Goal: Task Accomplishment & Management: Manage account settings

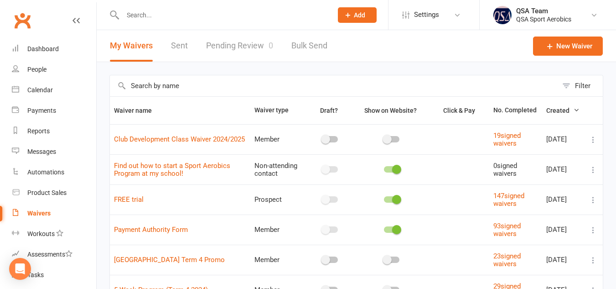
click at [246, 46] on link "Pending Review 0" at bounding box center [239, 45] width 67 height 31
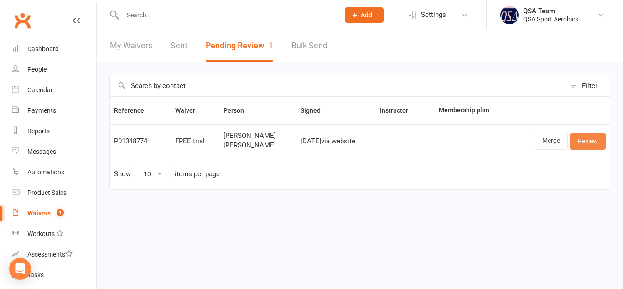
click at [592, 142] on link "Review" at bounding box center [588, 141] width 36 height 16
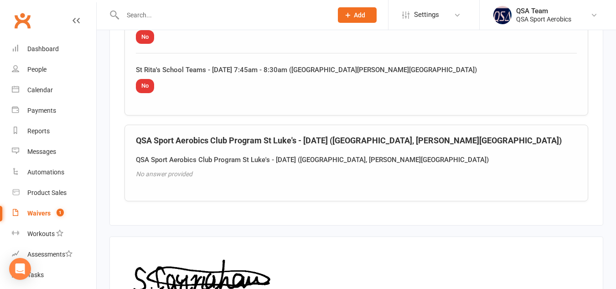
scroll to position [1752, 0]
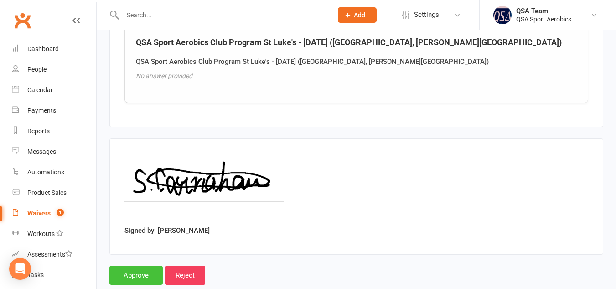
click at [125, 265] on input "Approve" at bounding box center [135, 274] width 53 height 19
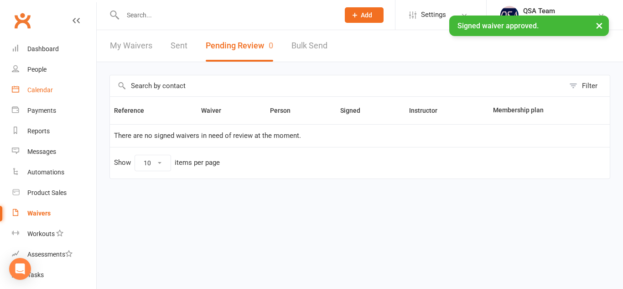
click at [51, 83] on link "Calendar" at bounding box center [54, 90] width 84 height 21
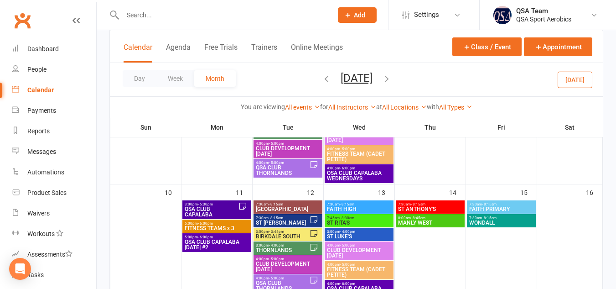
scroll to position [240, 0]
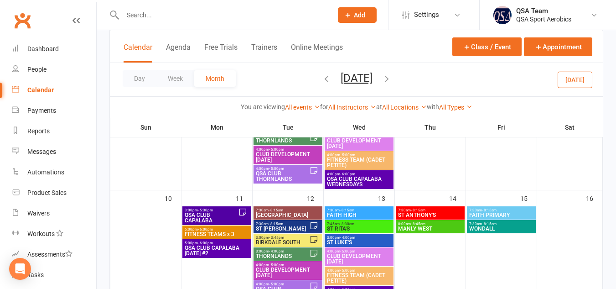
click at [392, 80] on icon "button" at bounding box center [387, 78] width 10 height 10
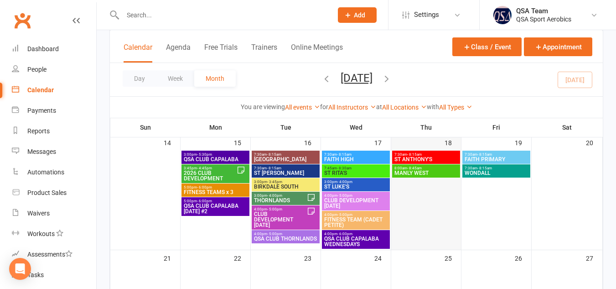
scroll to position [305, 0]
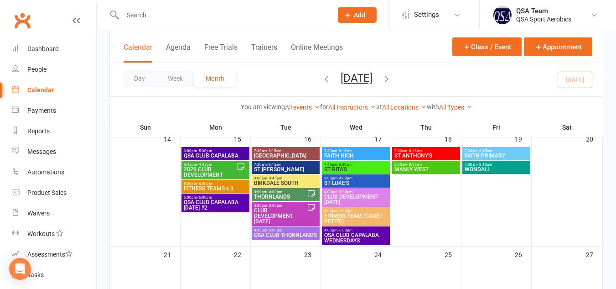
click at [288, 190] on span "3:00pm - 4:00pm" at bounding box center [279, 192] width 53 height 4
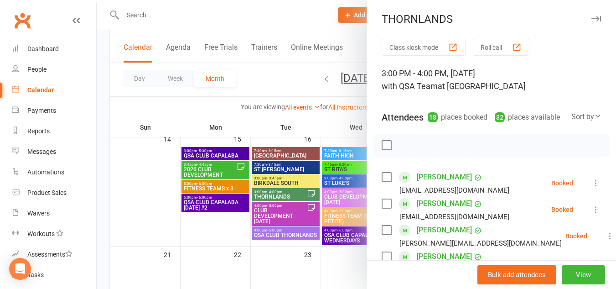
scroll to position [561, 0]
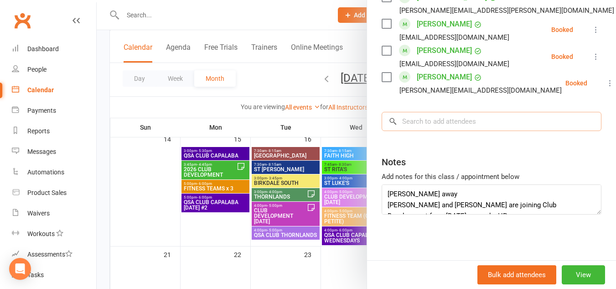
click at [458, 120] on input "search" at bounding box center [492, 121] width 220 height 19
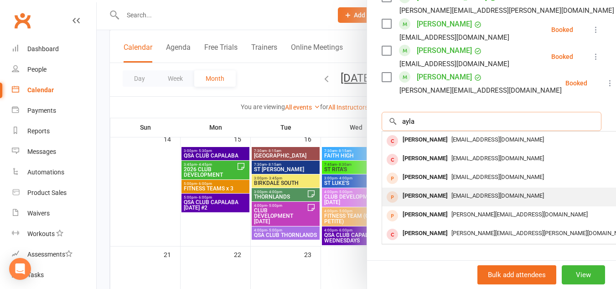
type input "ayla"
click at [480, 196] on span "[EMAIL_ADDRESS][DOMAIN_NAME]" at bounding box center [497, 195] width 93 height 7
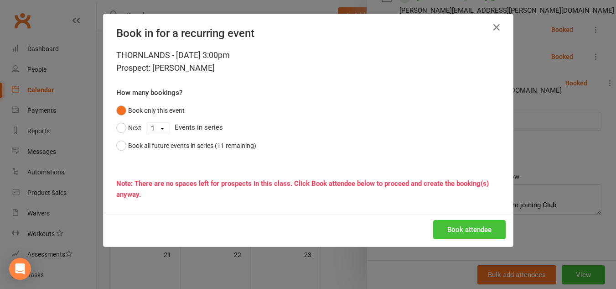
click at [450, 225] on button "Book attendee" at bounding box center [469, 229] width 72 height 19
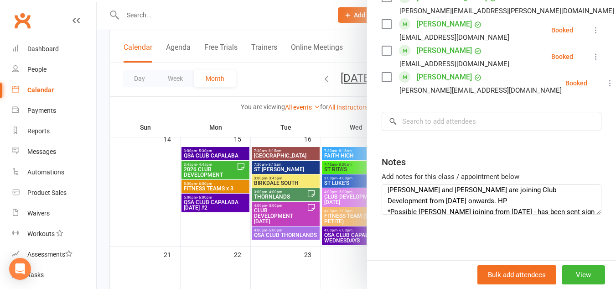
scroll to position [0, 0]
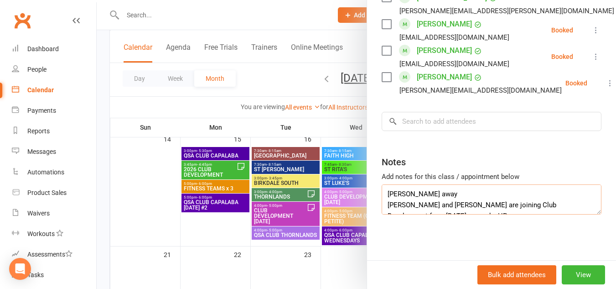
click at [477, 191] on textarea "[PERSON_NAME] away [PERSON_NAME] and [PERSON_NAME] are joining Club Development…" at bounding box center [492, 199] width 220 height 30
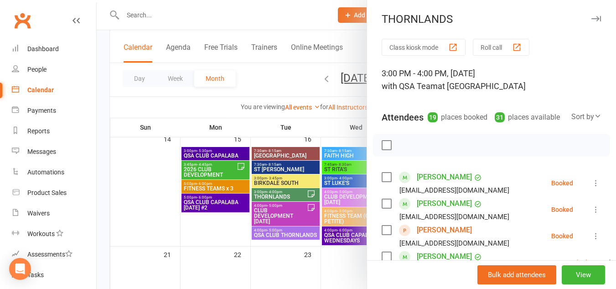
type textarea "[PERSON_NAME] away NEW Trial [DATE] - [PERSON_NAME] - 11/9 Sent sign on info an…"
click at [591, 17] on icon "button" at bounding box center [596, 18] width 10 height 5
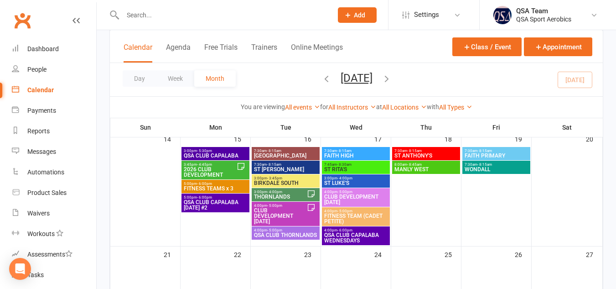
click at [297, 210] on span "CLUB DEVELOPMENT [DATE]" at bounding box center [279, 215] width 53 height 16
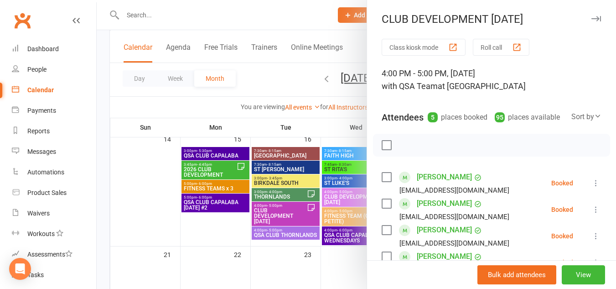
click at [591, 18] on icon "button" at bounding box center [596, 18] width 10 height 5
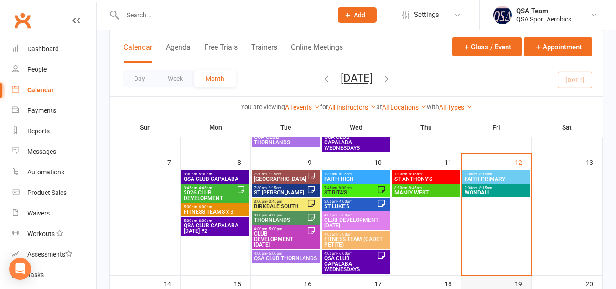
scroll to position [175, 0]
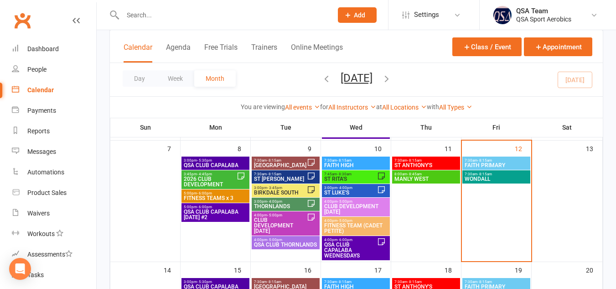
click at [362, 174] on span "7:45am - 8:30am" at bounding box center [350, 174] width 53 height 4
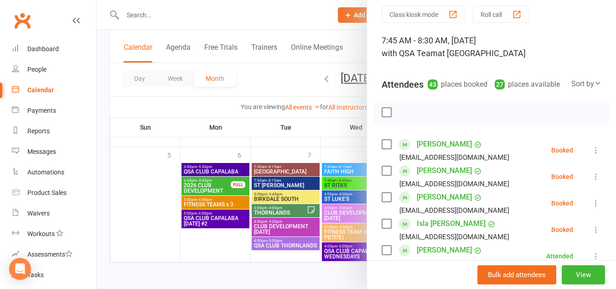
scroll to position [0, 0]
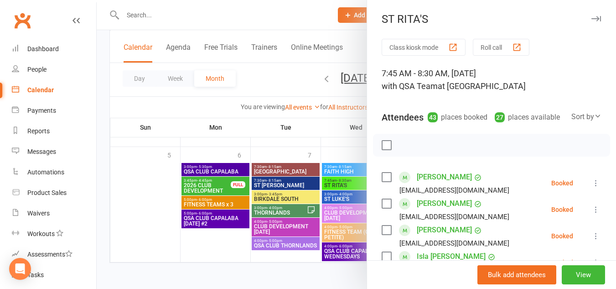
click at [591, 19] on icon "button" at bounding box center [596, 18] width 10 height 5
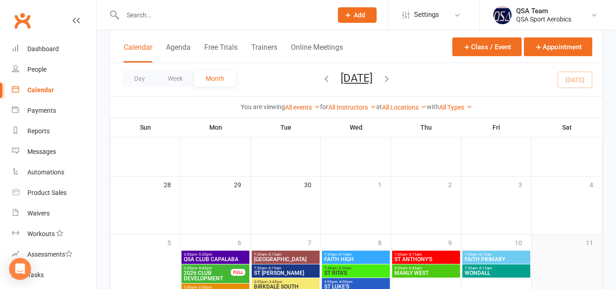
scroll to position [521, 0]
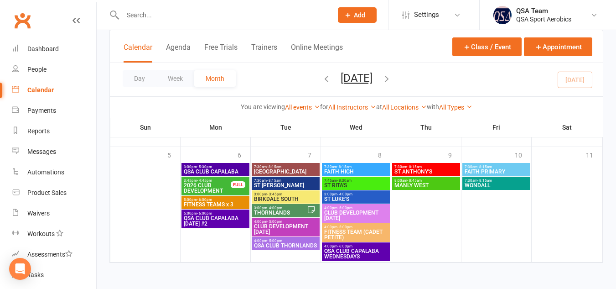
click at [392, 76] on icon "button" at bounding box center [387, 78] width 10 height 10
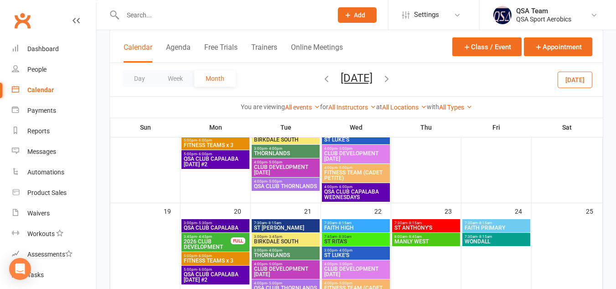
click at [321, 76] on icon "button" at bounding box center [326, 78] width 10 height 10
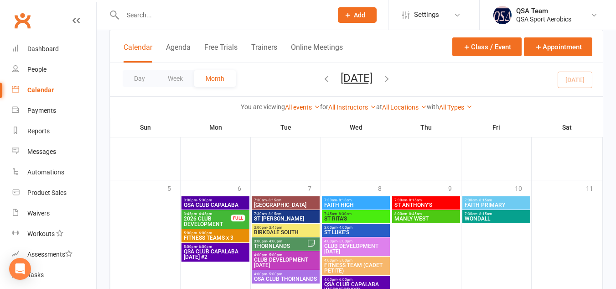
scroll to position [488, 0]
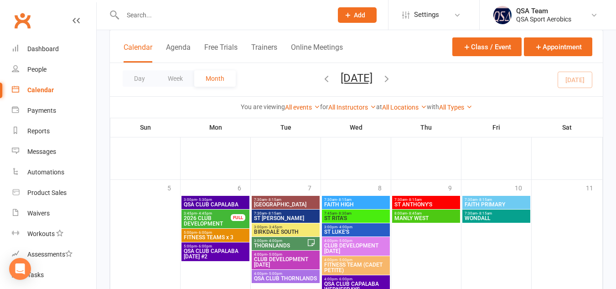
click at [205, 219] on span "2026 CLUB DEVELOPMENT" at bounding box center [207, 220] width 48 height 11
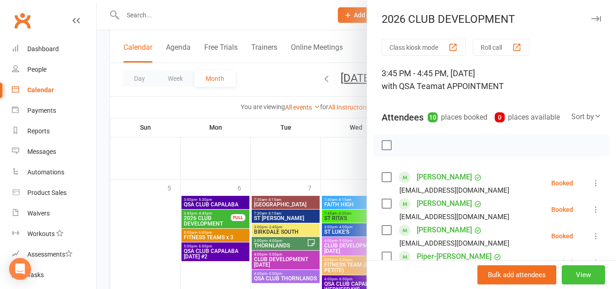
click at [572, 271] on button "View" at bounding box center [583, 274] width 43 height 19
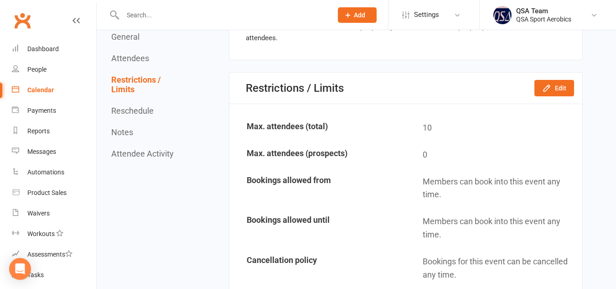
scroll to position [828, 0]
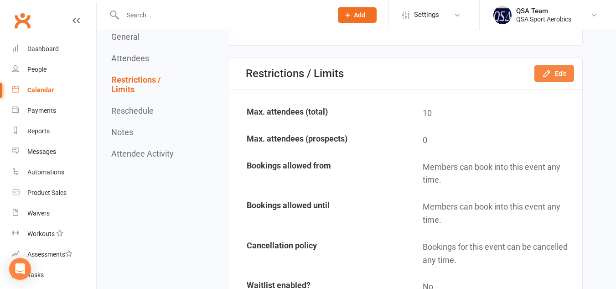
click at [568, 73] on button "Edit" at bounding box center [554, 73] width 40 height 16
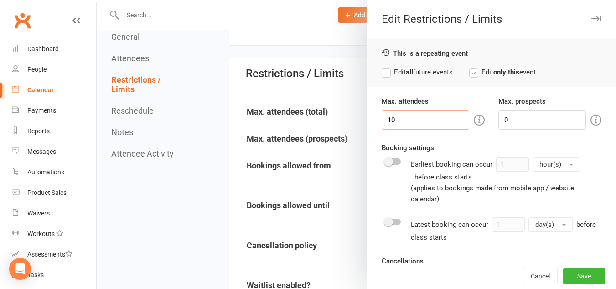
click at [414, 120] on input "10" at bounding box center [426, 119] width 88 height 19
type input "100"
click at [386, 71] on label "Edit all future events" at bounding box center [417, 72] width 71 height 11
click at [574, 277] on button "Save" at bounding box center [584, 276] width 42 height 16
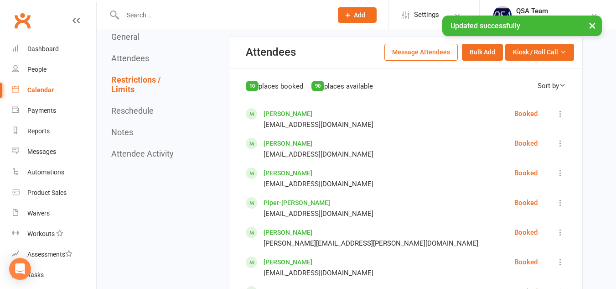
scroll to position [0, 0]
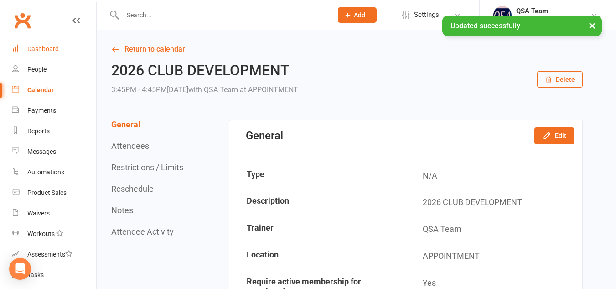
click at [32, 47] on div "Dashboard" at bounding box center [42, 48] width 31 height 7
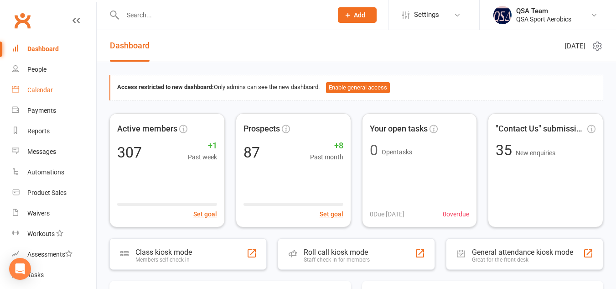
click at [30, 88] on div "Calendar" at bounding box center [40, 89] width 26 height 7
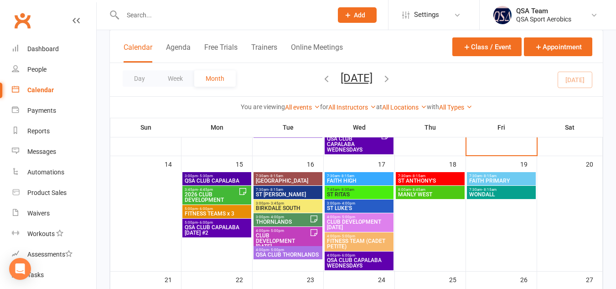
scroll to position [281, 0]
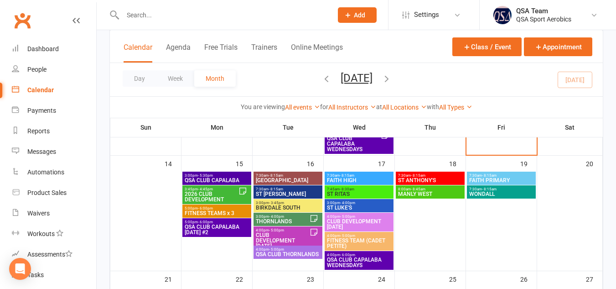
click at [292, 218] on span "THORNLANDS" at bounding box center [282, 220] width 54 height 5
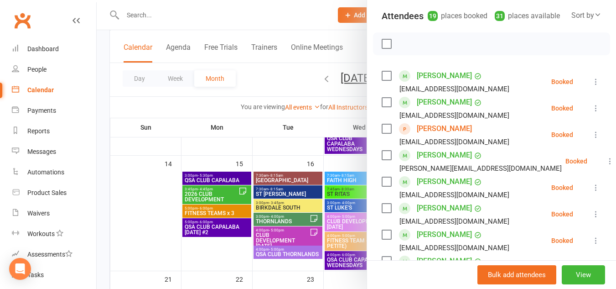
scroll to position [0, 0]
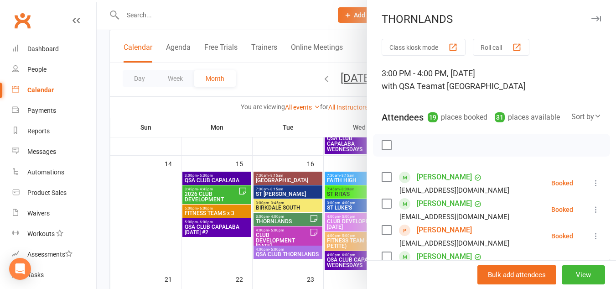
click at [169, 16] on div at bounding box center [356, 144] width 519 height 289
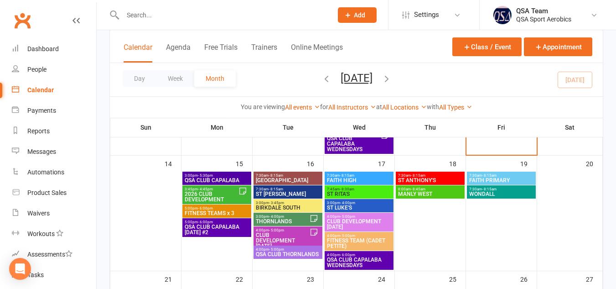
click at [169, 16] on input "text" at bounding box center [223, 15] width 206 height 13
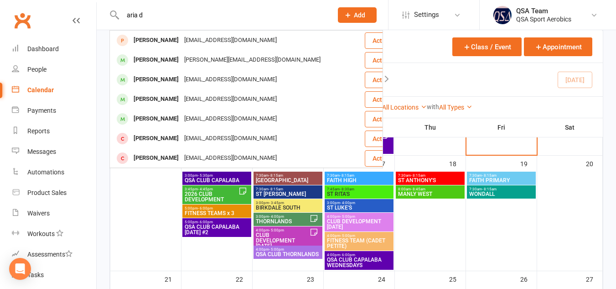
type input "aria d"
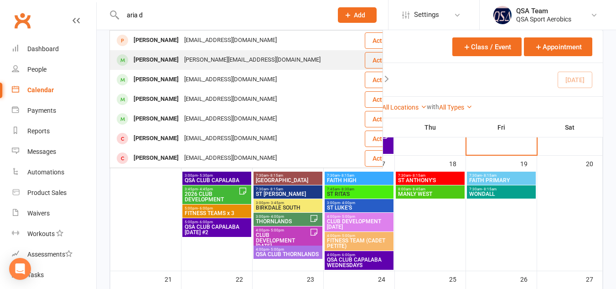
click at [229, 63] on div "[PERSON_NAME][EMAIL_ADDRESS][DOMAIN_NAME]" at bounding box center [252, 59] width 142 height 13
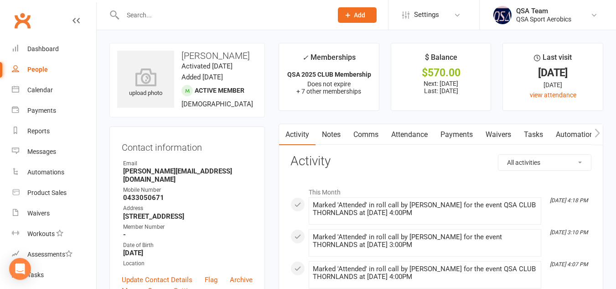
click at [463, 135] on link "Payments" at bounding box center [456, 134] width 45 height 21
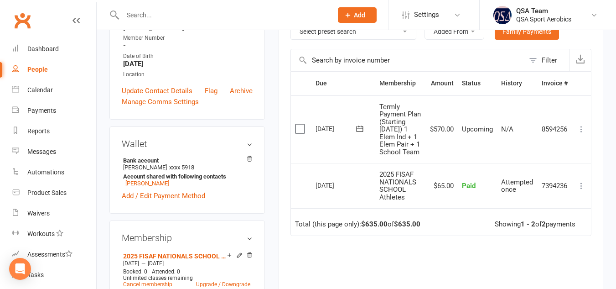
scroll to position [189, 0]
click at [301, 133] on label at bounding box center [301, 128] width 12 height 9
click at [301, 124] on input "checkbox" at bounding box center [298, 124] width 6 height 0
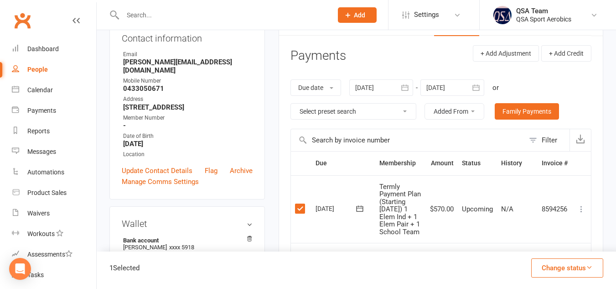
scroll to position [163, 0]
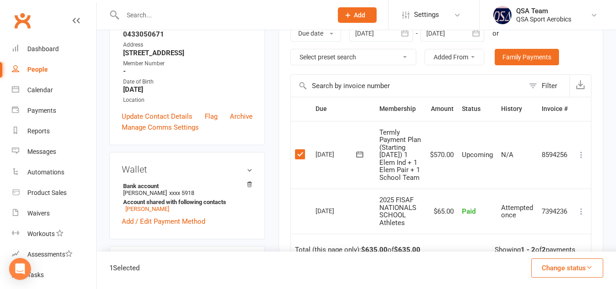
click at [579, 159] on icon at bounding box center [581, 154] width 9 height 9
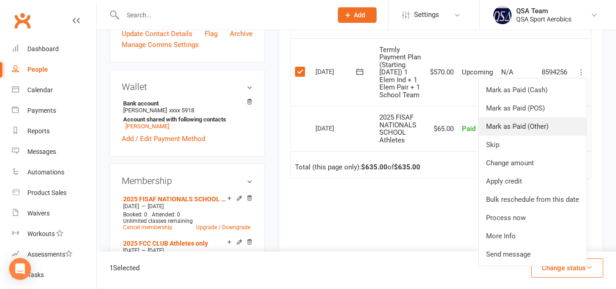
scroll to position [253, 0]
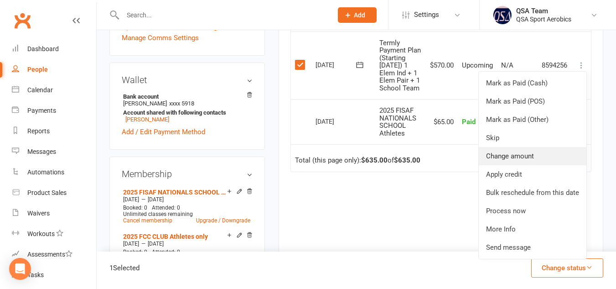
click at [516, 164] on link "Change amount" at bounding box center [533, 156] width 108 height 18
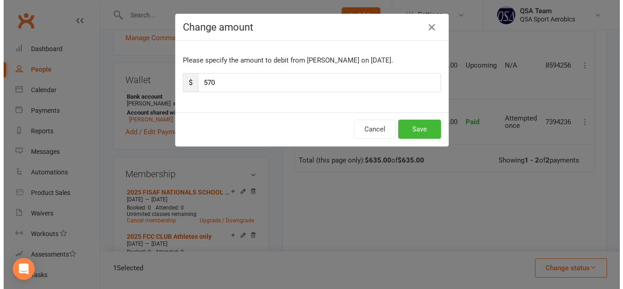
scroll to position [242, 0]
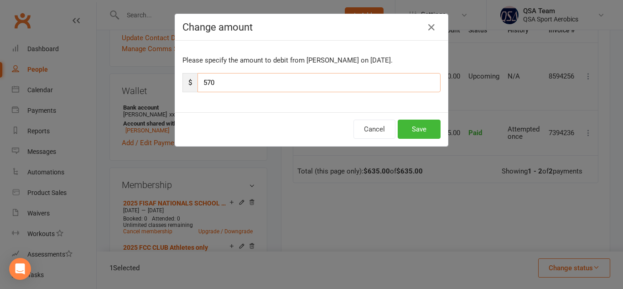
click at [209, 82] on input "570" at bounding box center [318, 82] width 243 height 19
type input "420"
click at [417, 132] on button "Save" at bounding box center [419, 128] width 43 height 19
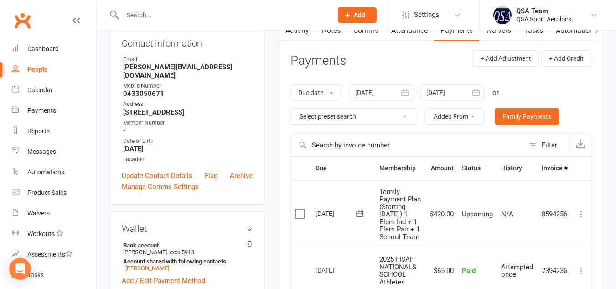
scroll to position [0, 0]
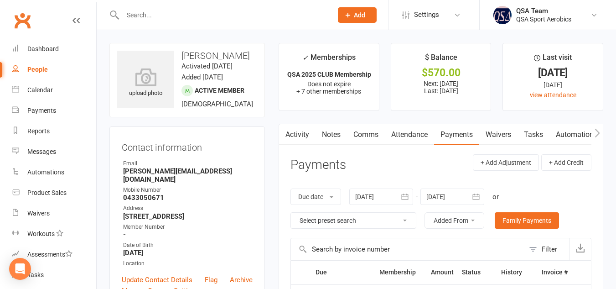
click at [208, 13] on input "text" at bounding box center [223, 15] width 206 height 13
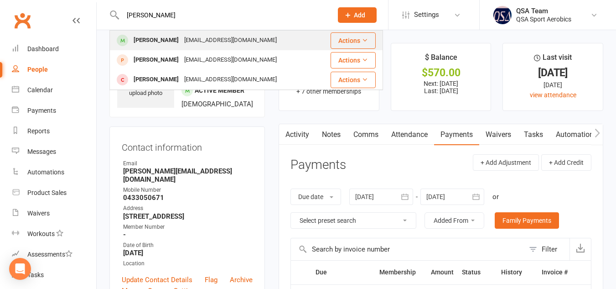
type input "[PERSON_NAME]"
click at [203, 36] on div "[EMAIL_ADDRESS][DOMAIN_NAME]" at bounding box center [230, 40] width 98 height 13
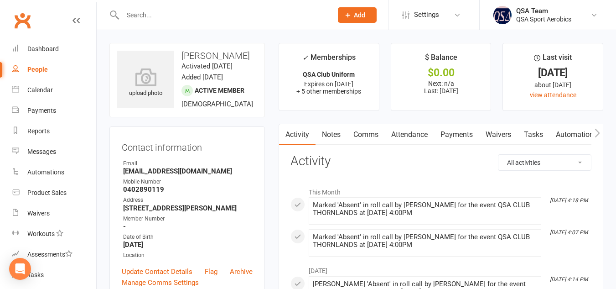
scroll to position [9, 0]
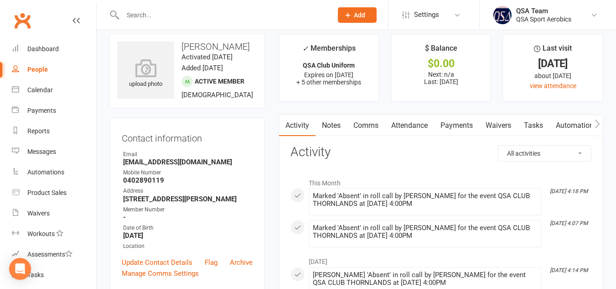
click at [331, 124] on link "Notes" at bounding box center [330, 125] width 31 height 21
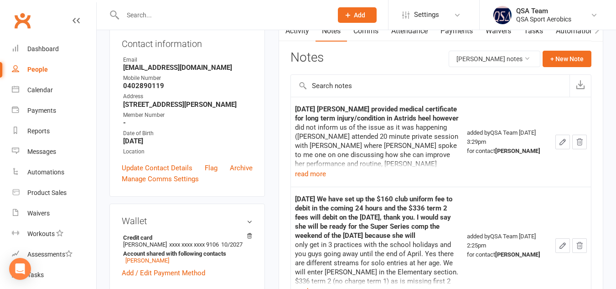
scroll to position [106, 0]
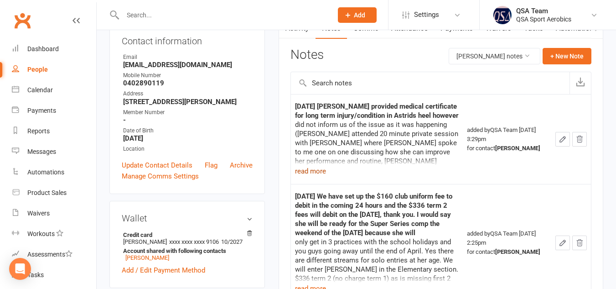
click at [319, 171] on button "read more" at bounding box center [310, 170] width 31 height 11
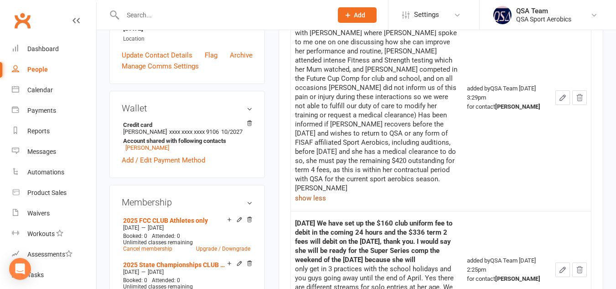
scroll to position [0, 0]
